Goal: Transaction & Acquisition: Purchase product/service

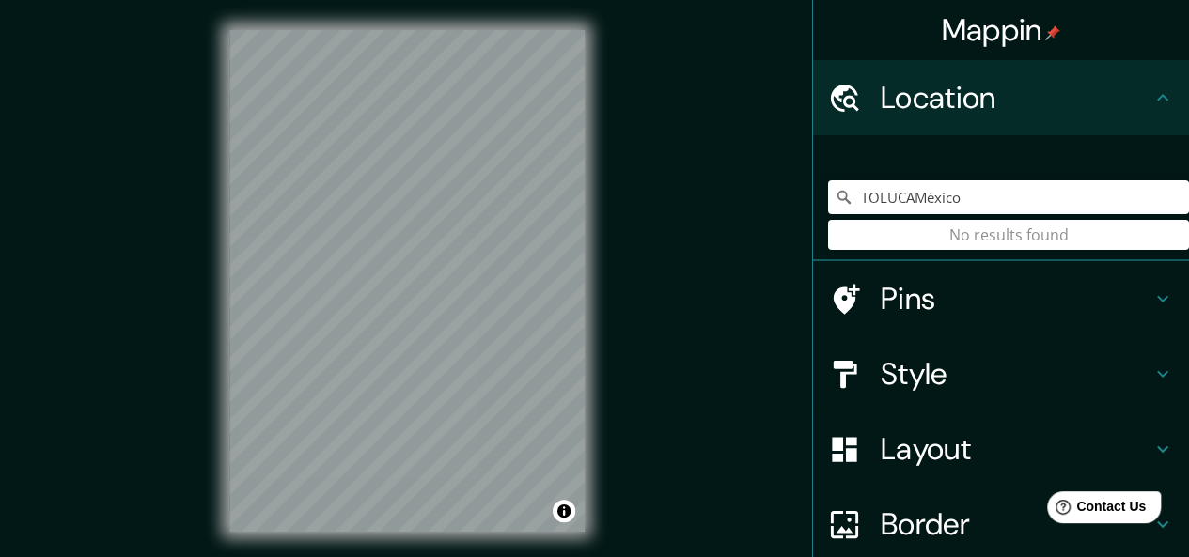
click at [902, 198] on input "TOLUCAMéxico" at bounding box center [1008, 197] width 361 height 34
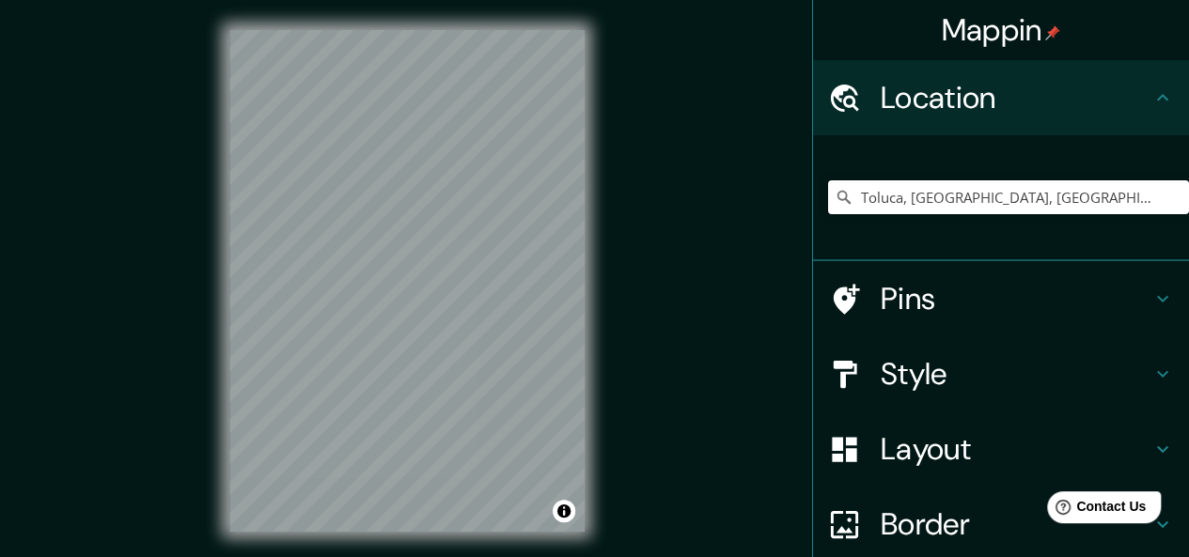
type input "Toluca, [GEOGRAPHIC_DATA], [GEOGRAPHIC_DATA]"
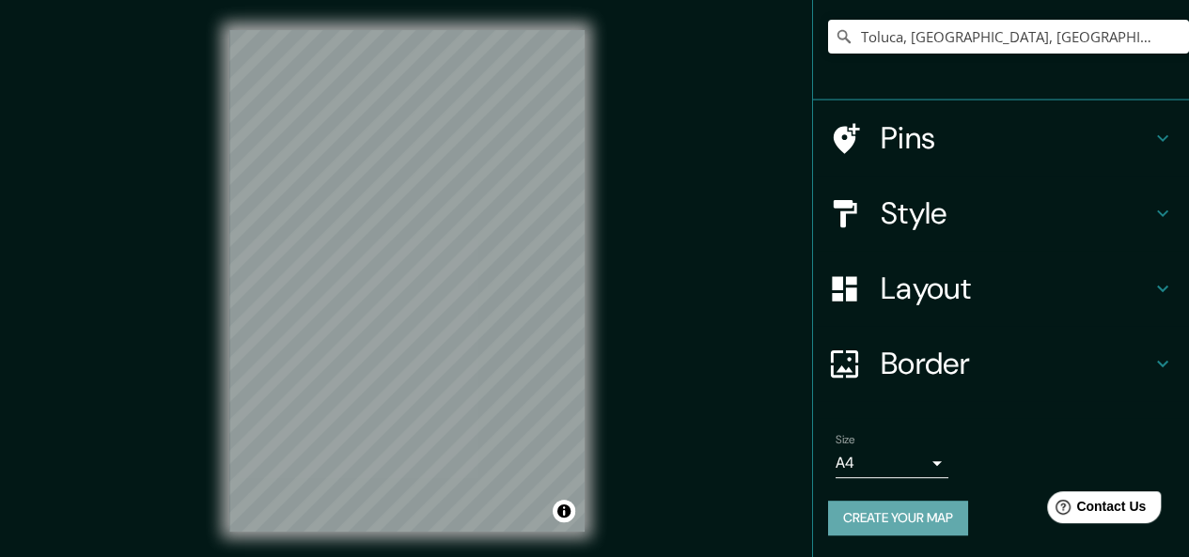
click at [842, 521] on button "Create your map" at bounding box center [898, 518] width 140 height 35
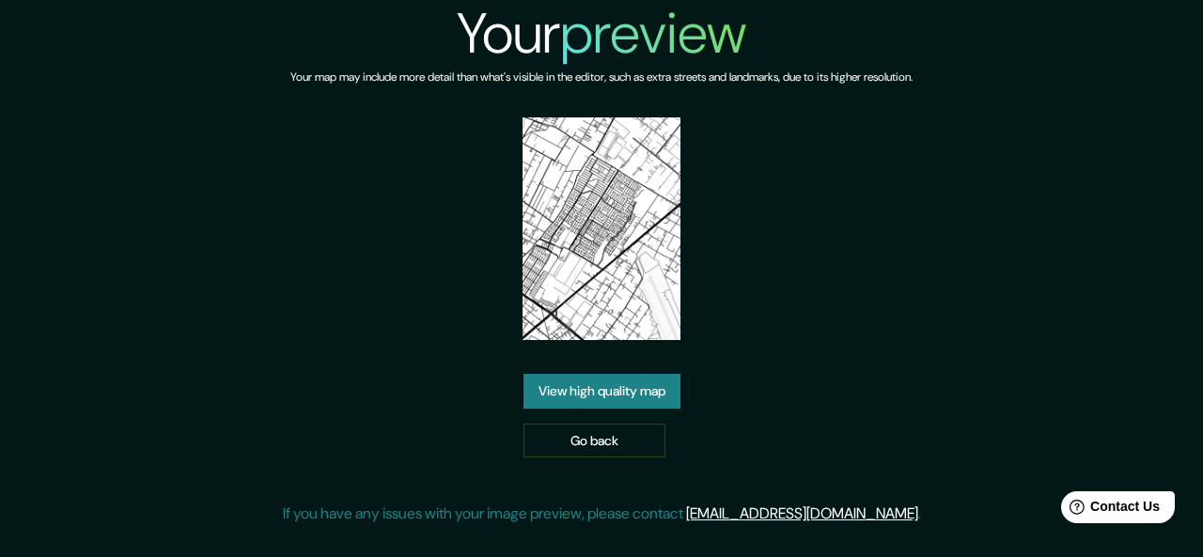
click at [634, 388] on link "View high quality map" at bounding box center [602, 391] width 157 height 35
click at [600, 424] on link "Go back" at bounding box center [595, 441] width 142 height 35
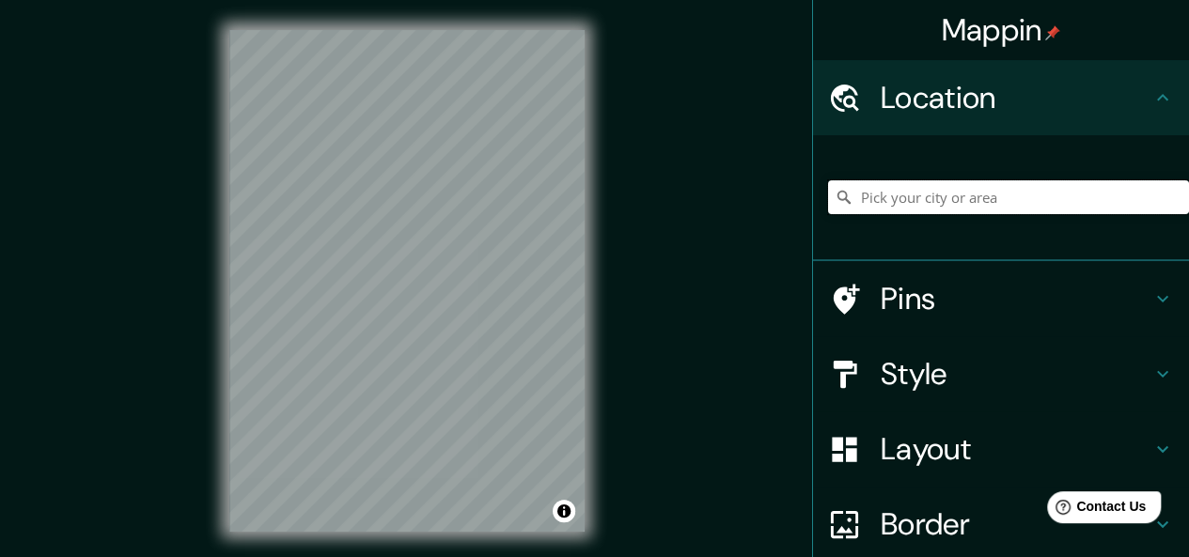
click at [885, 202] on input "Pick your city or area" at bounding box center [1008, 197] width 361 height 34
type input "Toluca, [GEOGRAPHIC_DATA], [GEOGRAPHIC_DATA]"
click at [886, 373] on h4 "Style" at bounding box center [1016, 374] width 271 height 38
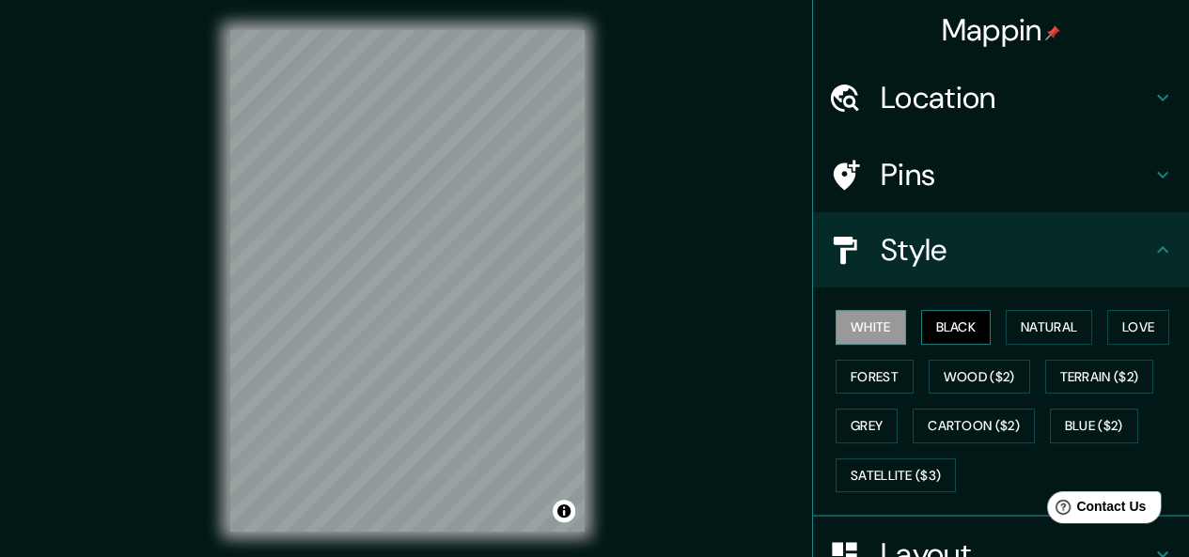
click at [940, 313] on button "Black" at bounding box center [956, 327] width 71 height 35
click at [1020, 331] on button "Natural" at bounding box center [1049, 327] width 86 height 35
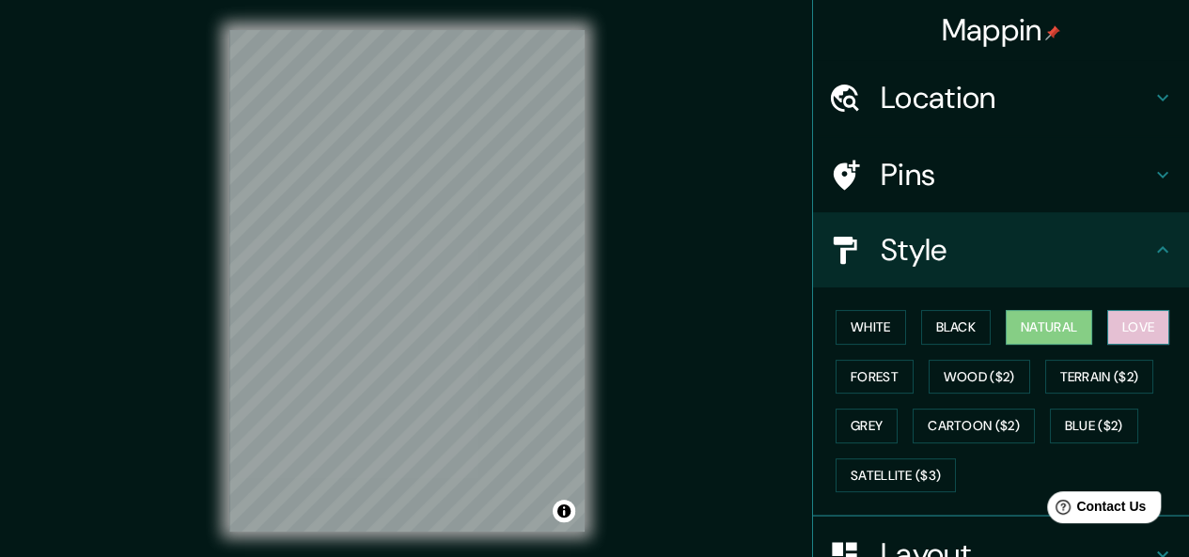
click at [1113, 336] on button "Love" at bounding box center [1138, 327] width 62 height 35
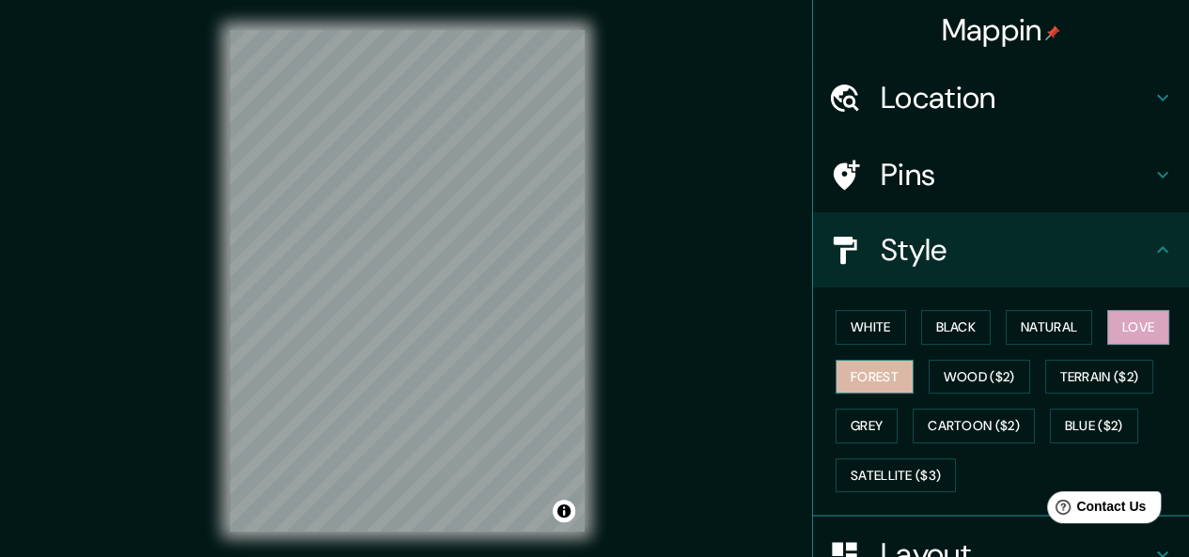
click at [880, 371] on button "Forest" at bounding box center [875, 377] width 78 height 35
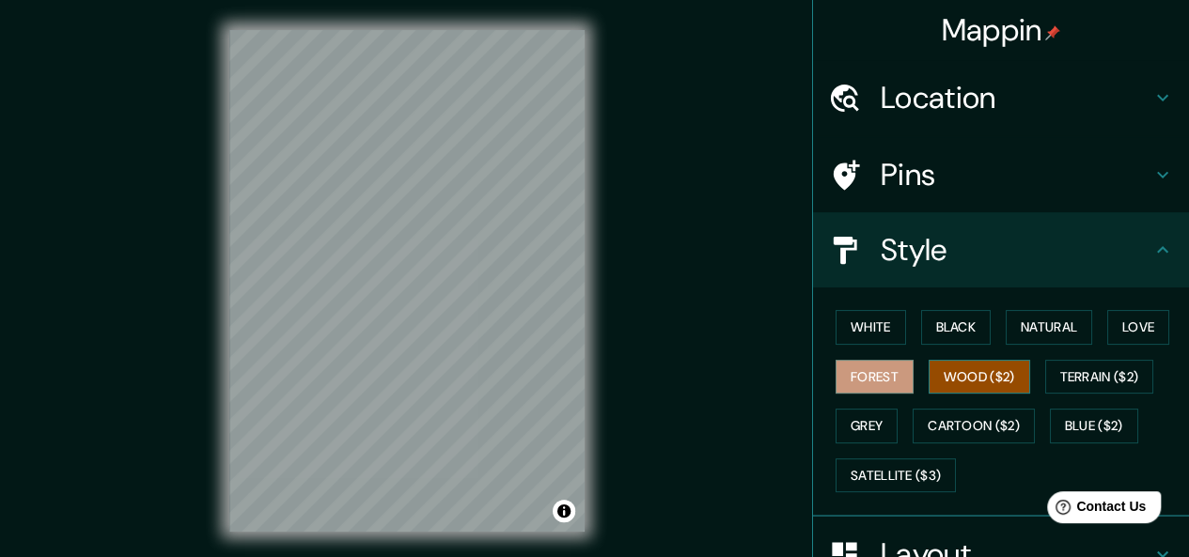
click at [946, 380] on button "Wood ($2)" at bounding box center [980, 377] width 102 height 35
click at [855, 415] on button "Grey" at bounding box center [867, 426] width 62 height 35
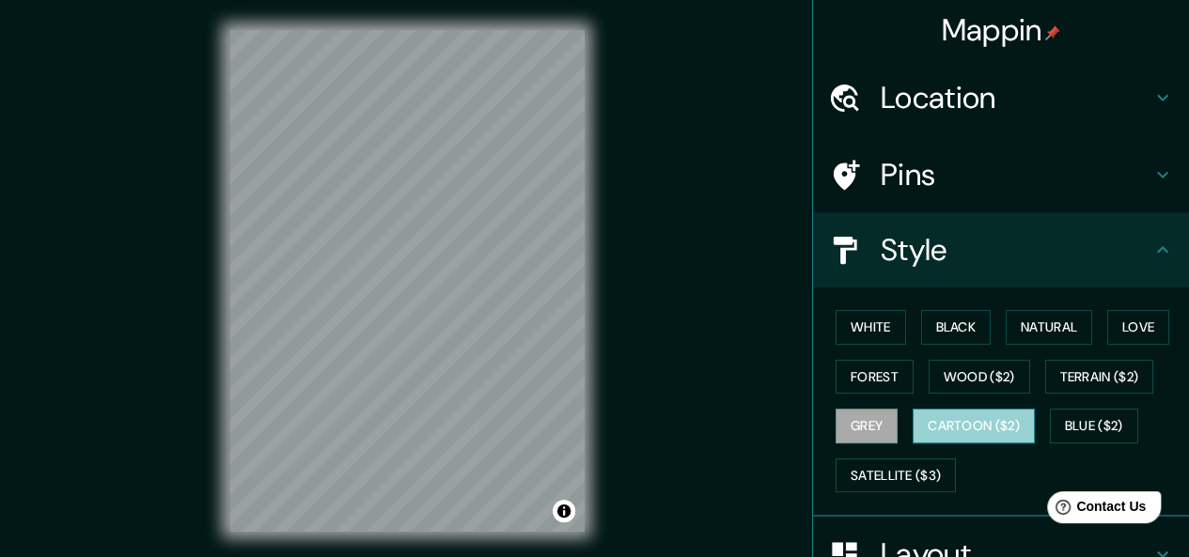
click at [948, 426] on button "Cartoon ($2)" at bounding box center [974, 426] width 122 height 35
